Goal: Obtain resource: Download file/media

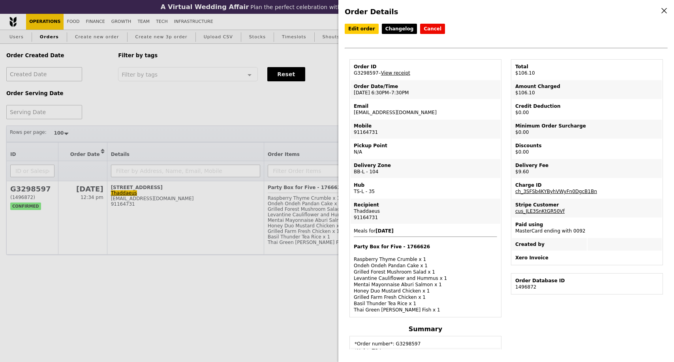
select select "100"
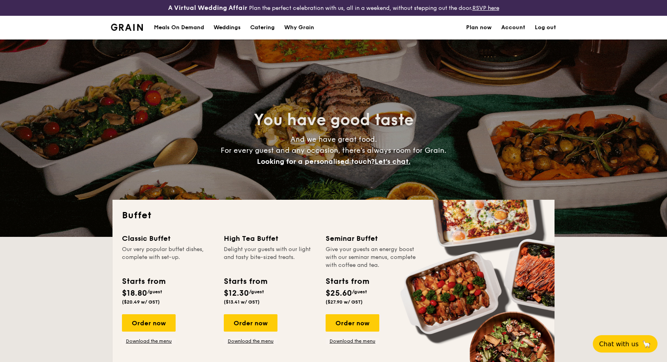
select select
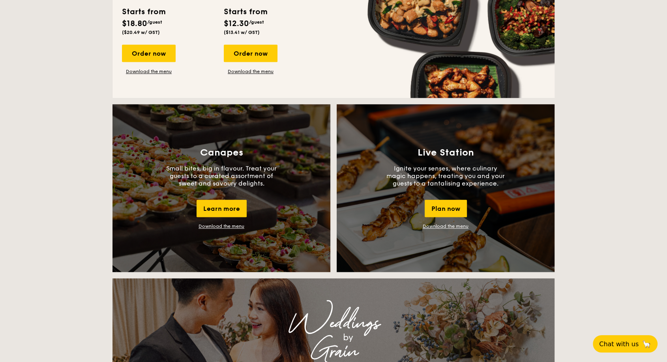
scroll to position [657, 0]
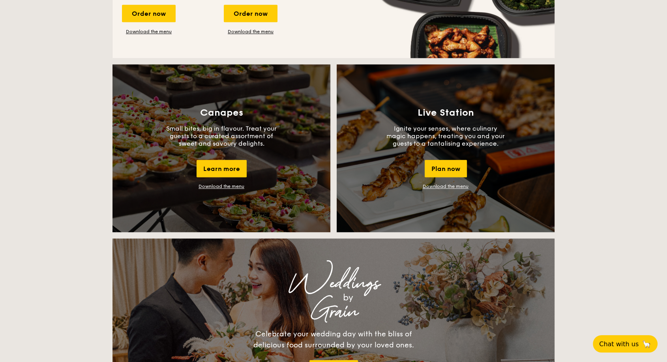
click at [213, 188] on link "Download the menu" at bounding box center [221, 186] width 46 height 6
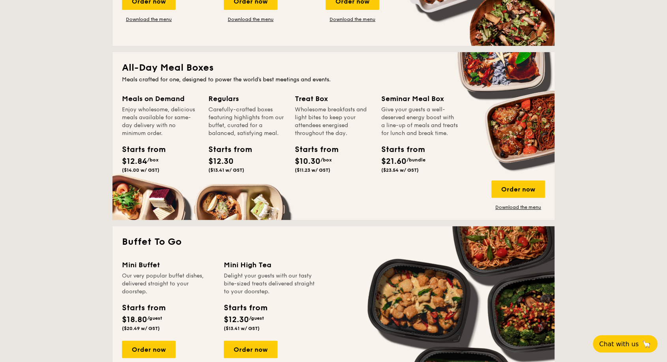
scroll to position [307, 0]
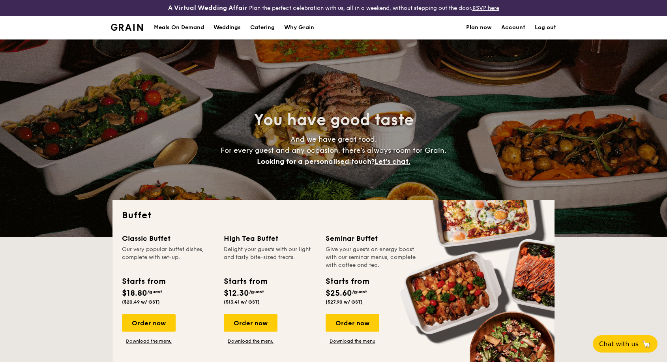
select select
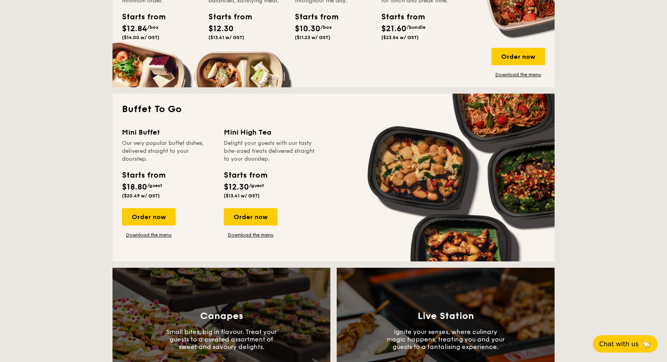
scroll to position [526, 0]
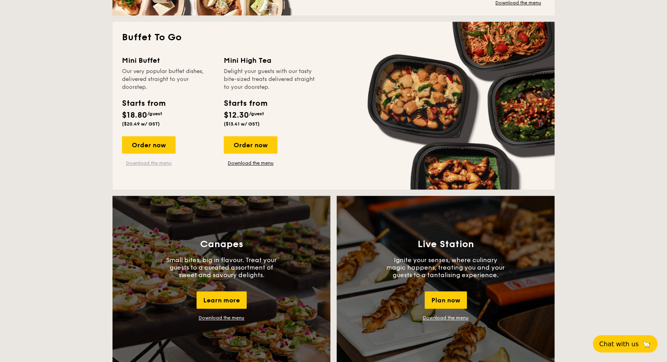
click at [151, 165] on link "Download the menu" at bounding box center [149, 163] width 54 height 6
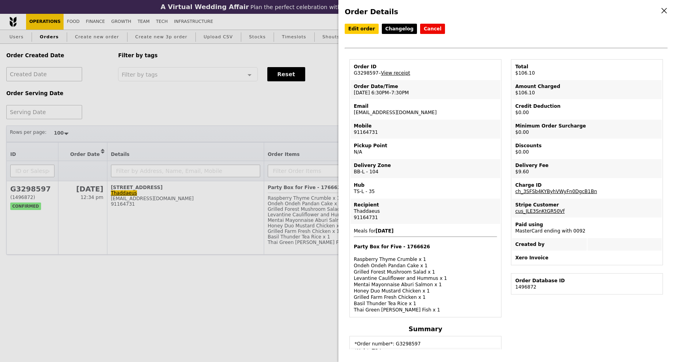
select select "100"
